Goal: Task Accomplishment & Management: Complete application form

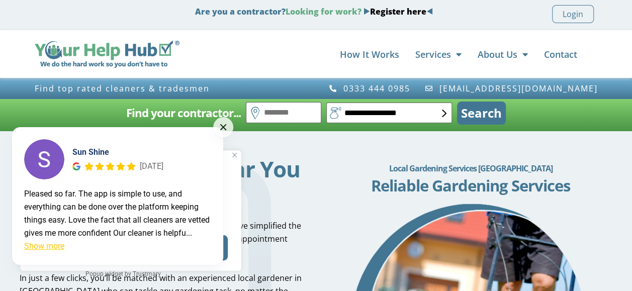
click at [223, 124] on button at bounding box center [223, 127] width 20 height 20
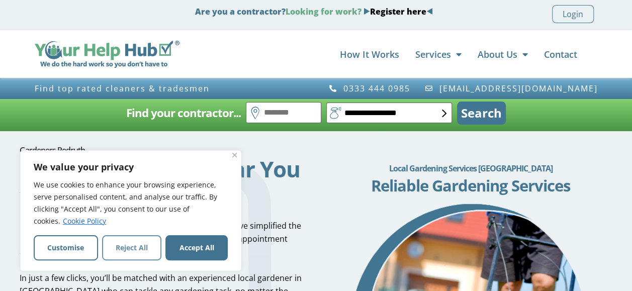
click at [130, 247] on button "Reject All" at bounding box center [132, 247] width 60 height 25
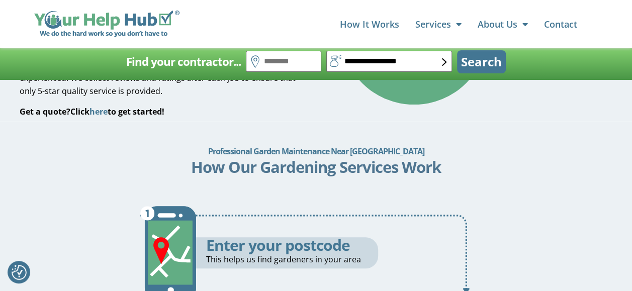
scroll to position [442, 0]
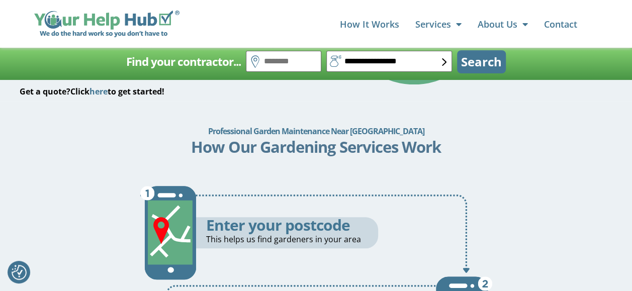
click at [270, 234] on p "This helps us find gardeners in your area" at bounding box center [292, 239] width 172 height 13
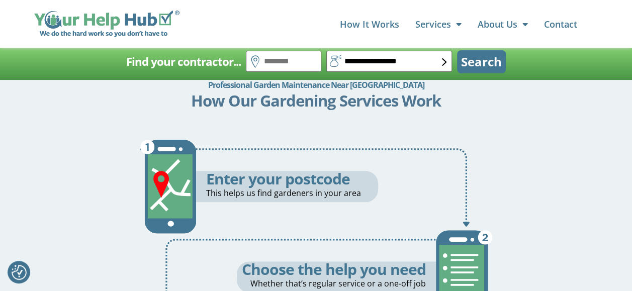
scroll to position [502, 0]
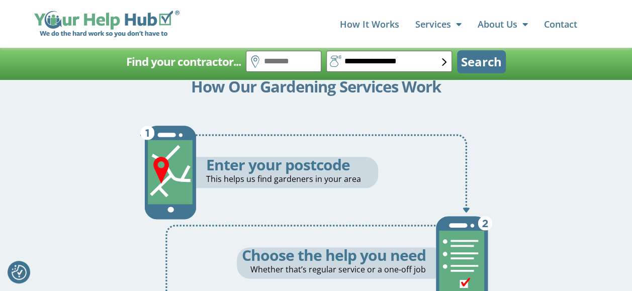
click at [355, 178] on p "This helps us find gardeners in your area" at bounding box center [292, 178] width 172 height 13
click at [349, 167] on h5 "Enter your postcode" at bounding box center [292, 165] width 172 height 16
click at [273, 60] on input "text" at bounding box center [283, 61] width 75 height 21
type input "*******"
click at [444, 58] on img at bounding box center [444, 62] width 5 height 8
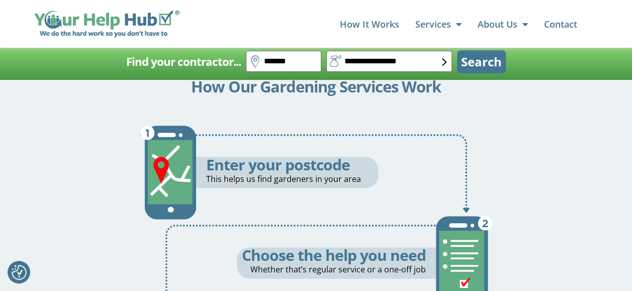
click at [444, 62] on img at bounding box center [444, 62] width 5 height 8
click at [376, 56] on select "**********" at bounding box center [389, 61] width 126 height 21
select select "*"
click at [326, 51] on select "**********" at bounding box center [389, 61] width 126 height 21
click at [483, 58] on button "Search" at bounding box center [481, 61] width 49 height 23
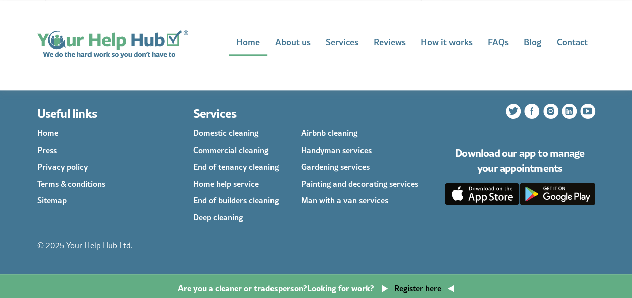
scroll to position [540, 0]
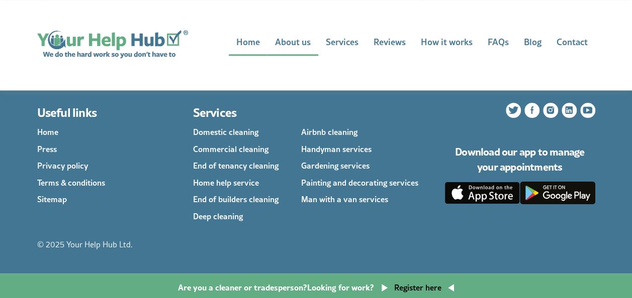
click at [290, 42] on link "About us" at bounding box center [292, 43] width 51 height 26
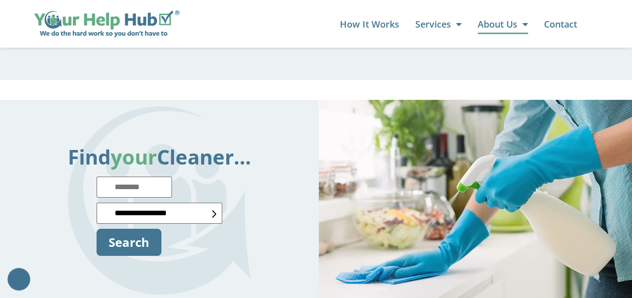
scroll to position [1789, 0]
